Goal: Information Seeking & Learning: Learn about a topic

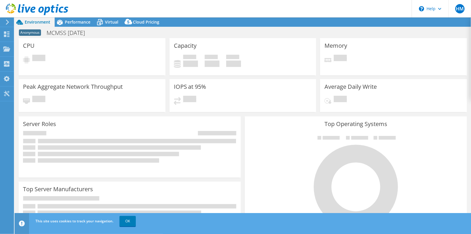
select select "USD"
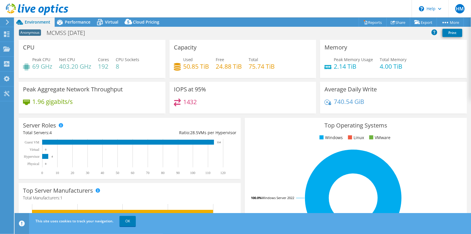
click at [260, 65] on h4 "75.74 TiB" at bounding box center [262, 66] width 26 height 6
click at [78, 21] on span "Performance" at bounding box center [78, 22] width 26 height 6
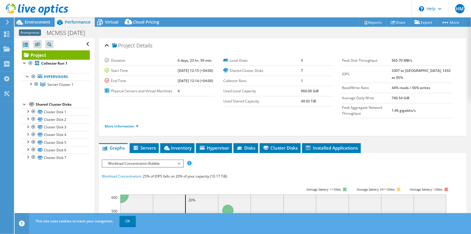
scroll to position [58, 0]
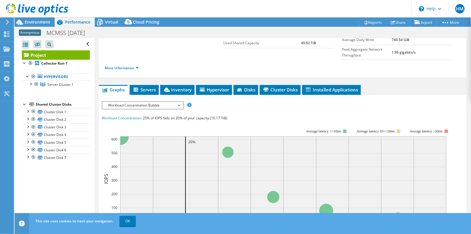
click at [158, 103] on span "Workload Concentration Bubble" at bounding box center [142, 105] width 75 height 7
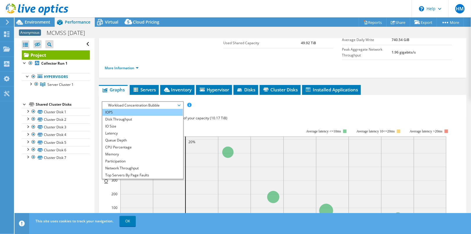
click at [150, 109] on li "IOPS" at bounding box center [142, 112] width 81 height 7
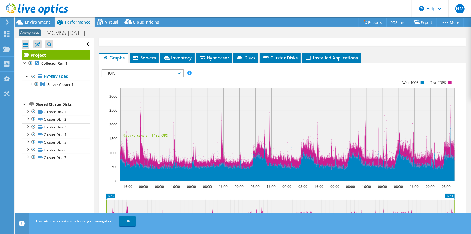
scroll to position [87, 0]
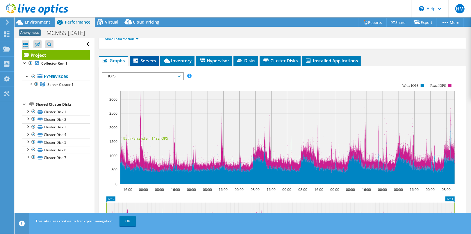
click at [151, 58] on span "Servers" at bounding box center [144, 61] width 23 height 6
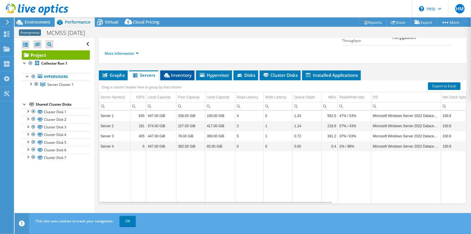
click at [180, 72] on span "Inventory" at bounding box center [177, 75] width 28 height 6
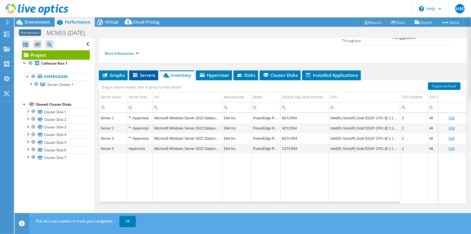
click at [142, 72] on span "Servers" at bounding box center [143, 75] width 23 height 6
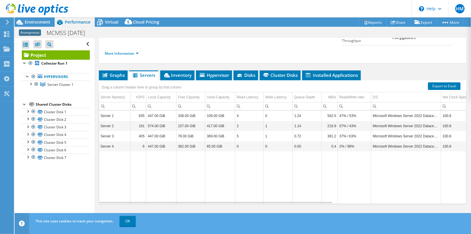
click at [335, 174] on td "Data grid" at bounding box center [330, 177] width 16 height 52
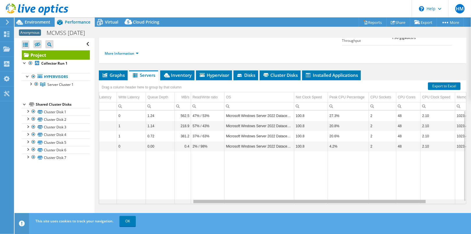
scroll to position [0, 150]
drag, startPoint x: 315, startPoint y: 198, endPoint x: 419, endPoint y: 198, distance: 103.5
click at [419, 198] on body "HM End User Hansel Monteiro [EMAIL_ADDRESS][DOMAIN_NAME] Ministry of Foreign Af…" at bounding box center [235, 117] width 471 height 234
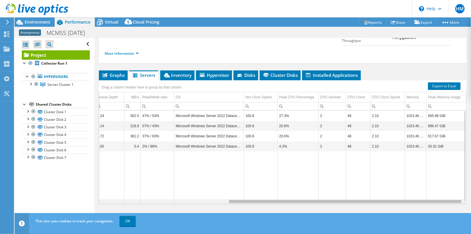
drag, startPoint x: 365, startPoint y: 198, endPoint x: 410, endPoint y: 200, distance: 44.2
click at [410, 200] on body "HM End User Hansel Monteiro [EMAIL_ADDRESS][DOMAIN_NAME] Ministry of Foreign Af…" at bounding box center [235, 117] width 471 height 234
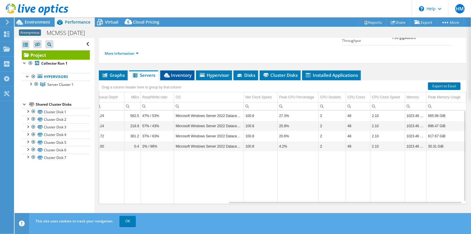
click at [184, 72] on span "Inventory" at bounding box center [177, 75] width 28 height 6
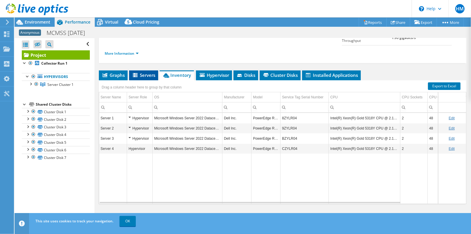
click at [149, 72] on span "Servers" at bounding box center [143, 75] width 23 height 6
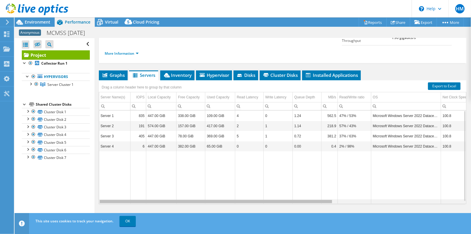
drag, startPoint x: 306, startPoint y: 198, endPoint x: 242, endPoint y: 198, distance: 64.0
click at [244, 198] on body "HM End User Hansel Monteiro [EMAIL_ADDRESS][DOMAIN_NAME] Ministry of Foreign Af…" at bounding box center [235, 117] width 471 height 234
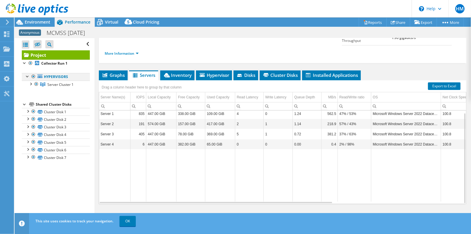
click at [27, 76] on div at bounding box center [28, 76] width 6 height 6
click at [31, 84] on div at bounding box center [31, 84] width 6 height 6
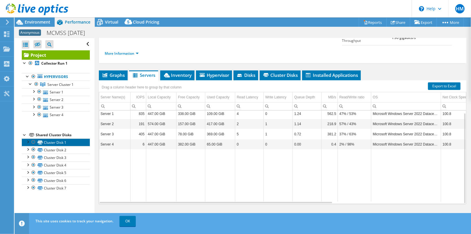
click at [59, 143] on link "Cluster Disk 1" at bounding box center [56, 142] width 68 height 8
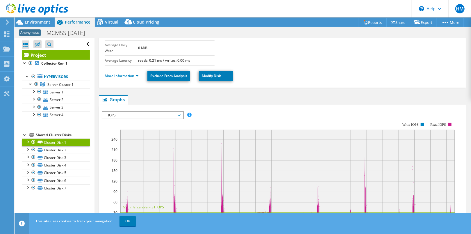
scroll to position [131, 0]
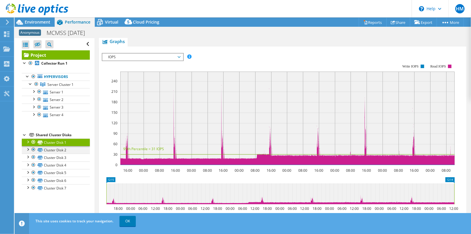
click at [28, 149] on div at bounding box center [28, 149] width 6 height 6
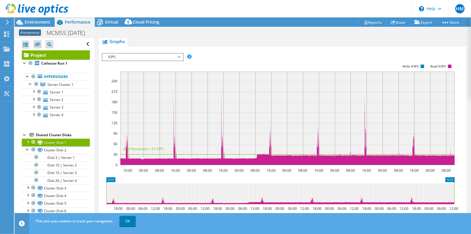
scroll to position [187, 0]
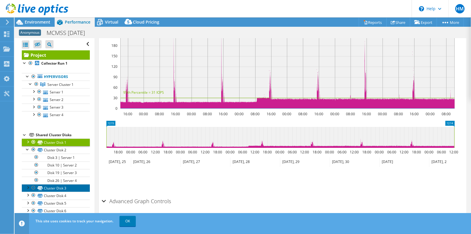
click at [61, 188] on link "Cluster Disk 3" at bounding box center [56, 188] width 68 height 8
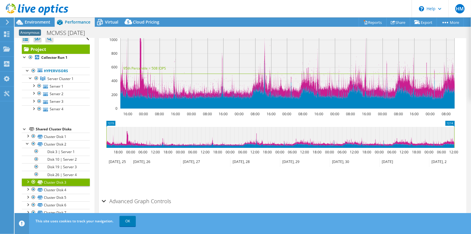
scroll to position [0, 0]
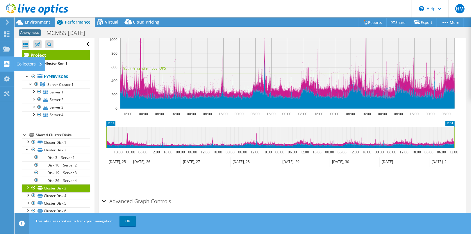
click at [7, 64] on use at bounding box center [7, 64] width 6 height 6
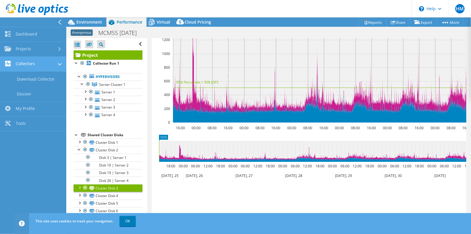
click at [60, 63] on icon at bounding box center [60, 64] width 4 height 2
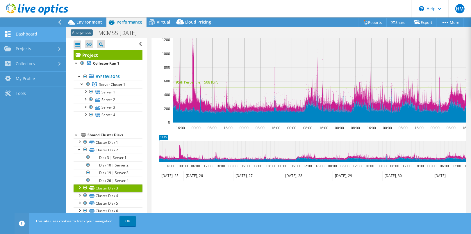
click at [33, 37] on link "Dashboard" at bounding box center [33, 34] width 66 height 15
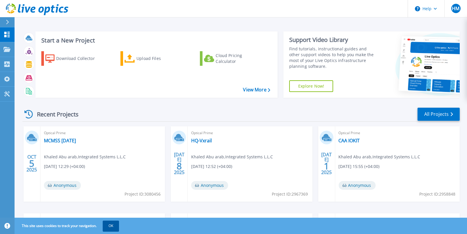
click at [110, 227] on button "OK" at bounding box center [111, 225] width 16 height 10
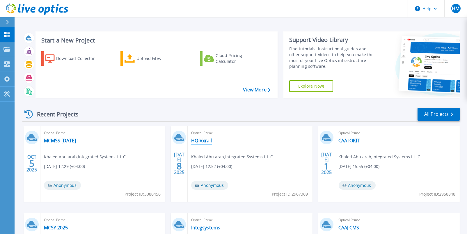
scroll to position [88, 0]
